Goal: Task Accomplishment & Management: Use online tool/utility

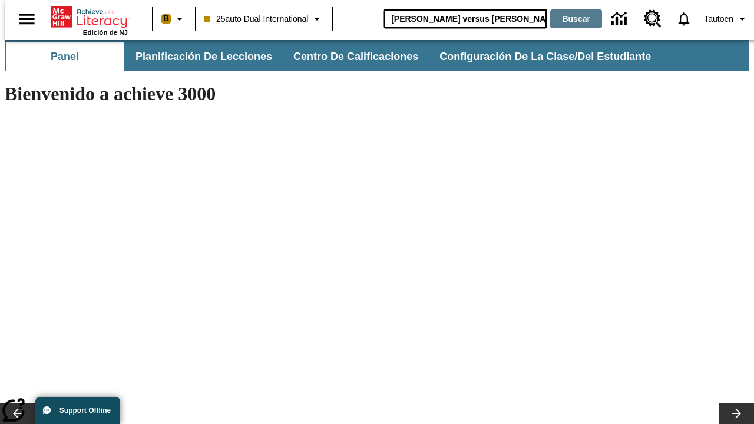
type input "[PERSON_NAME] versus [PERSON_NAME]"
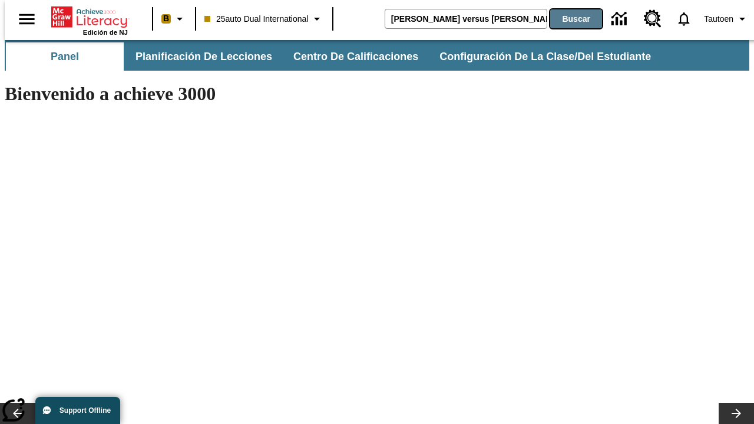
click at [569, 19] on button "Buscar" at bounding box center [577, 18] width 52 height 19
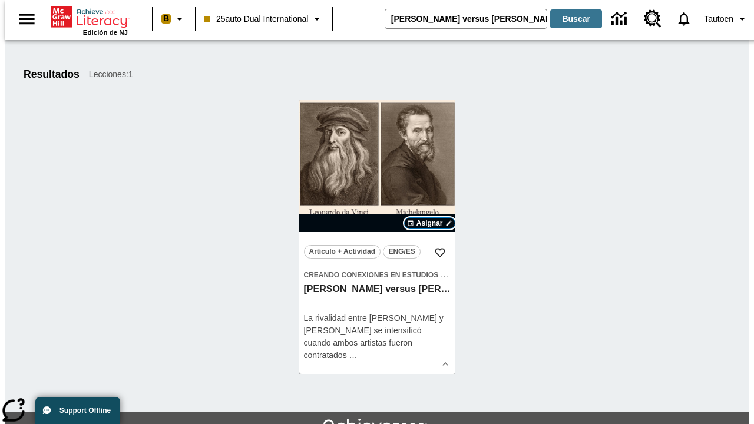
click at [430, 223] on span "Asignar" at bounding box center [430, 223] width 27 height 11
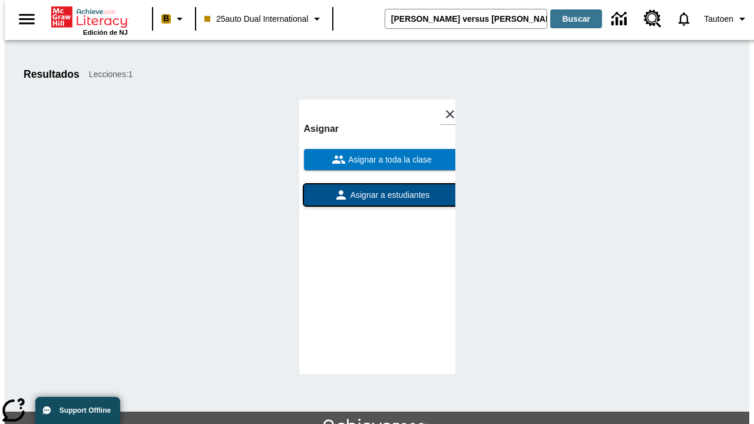
click at [377, 189] on span "Asignar a estudiantes" at bounding box center [389, 195] width 82 height 12
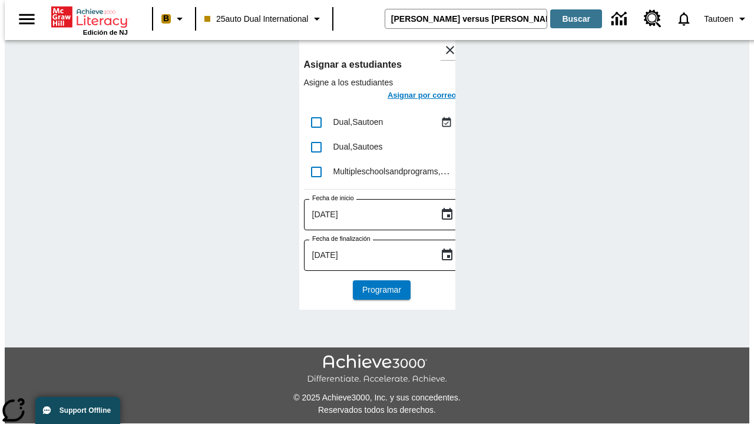
click at [316, 122] on input "lesson details" at bounding box center [316, 122] width 25 height 25
checkbox input "true"
click at [411, 97] on h6 "Asignar por correo" at bounding box center [422, 96] width 69 height 14
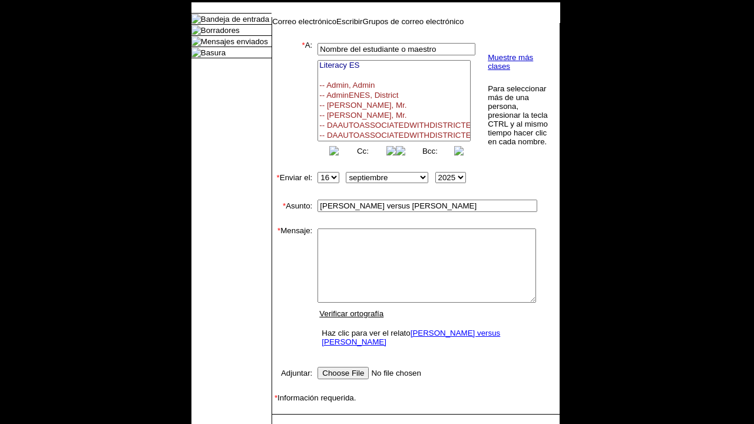
select select
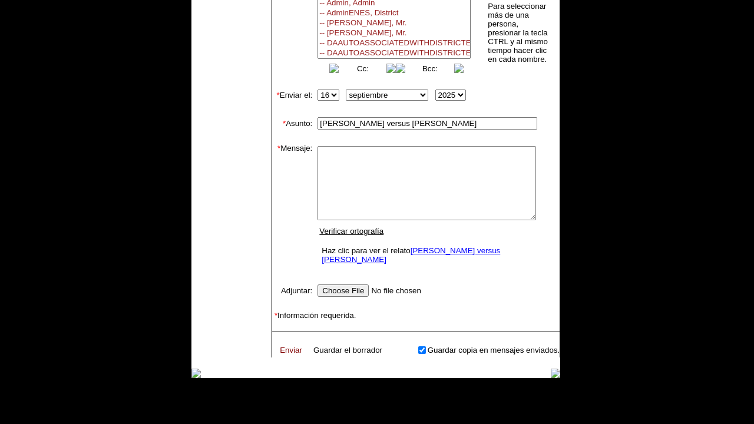
click at [285, 346] on link "Enviar" at bounding box center [291, 350] width 22 height 9
